Goal: Check status: Check status

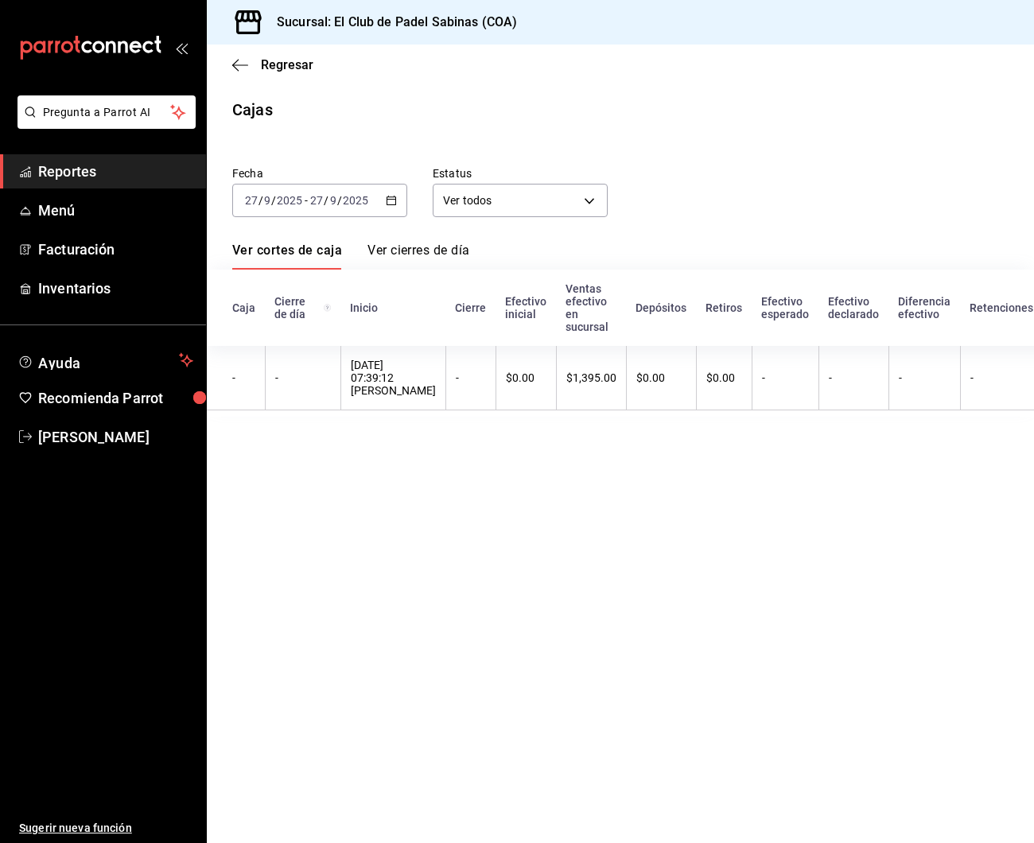
click at [854, 0] on div "Sucursal: El Club de Padel Sabinas (COA)" at bounding box center [620, 22] width 827 height 45
